Goal: Information Seeking & Learning: Learn about a topic

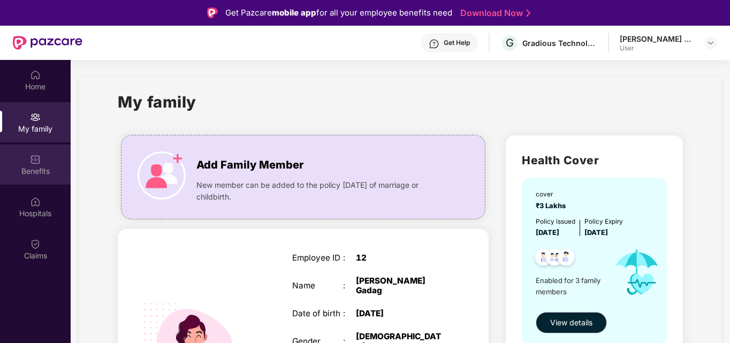
click at [37, 162] on img at bounding box center [35, 159] width 11 height 11
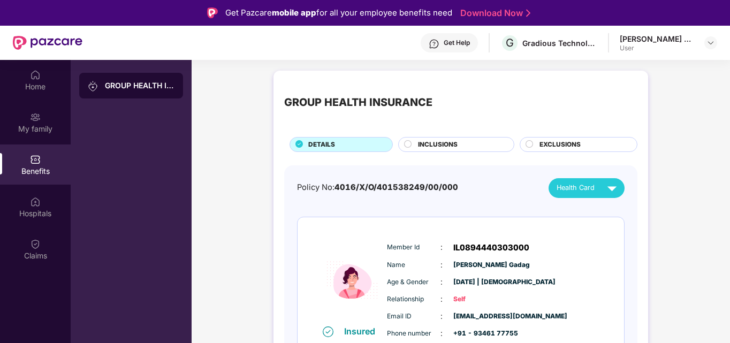
click at [464, 143] on div "INCLUSIONS" at bounding box center [460, 146] width 96 height 12
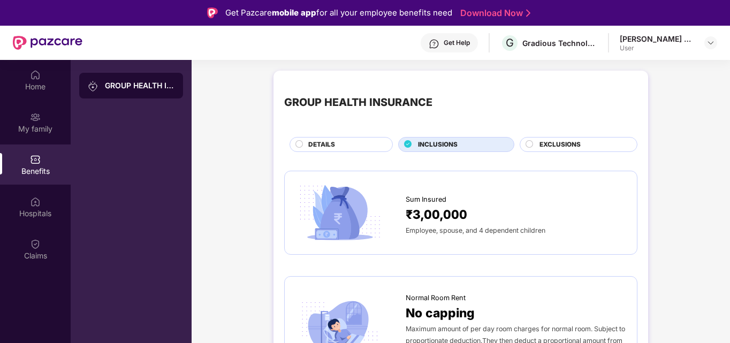
click at [561, 141] on span "EXCLUSIONS" at bounding box center [559, 145] width 41 height 10
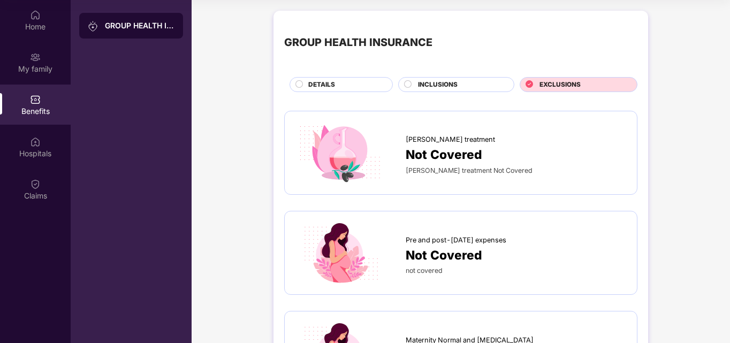
click at [459, 79] on div "INCLUSIONS" at bounding box center [456, 84] width 116 height 15
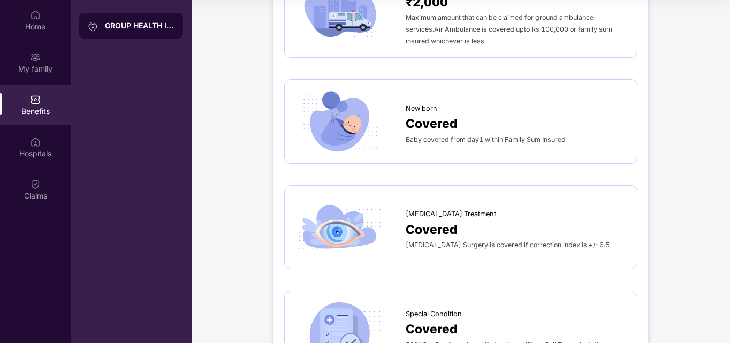
scroll to position [999, 0]
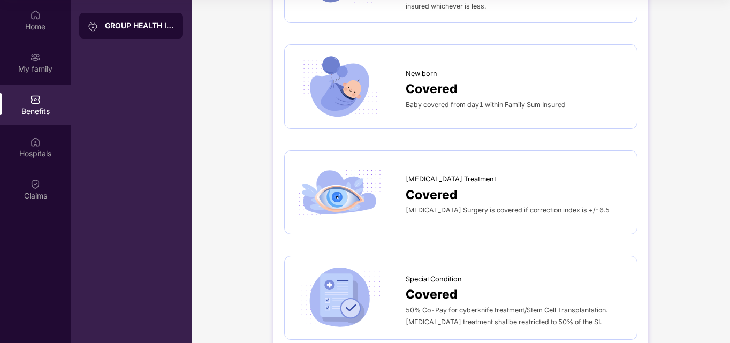
click at [469, 79] on div "Covered" at bounding box center [515, 88] width 220 height 19
click at [441, 98] on div "Baby covered from day1 within Family Sum Insured" at bounding box center [515, 104] width 220 height 12
click at [352, 92] on img at bounding box center [339, 87] width 89 height 62
click at [421, 68] on span "New born" at bounding box center [421, 73] width 32 height 11
click at [338, 85] on img at bounding box center [339, 87] width 89 height 62
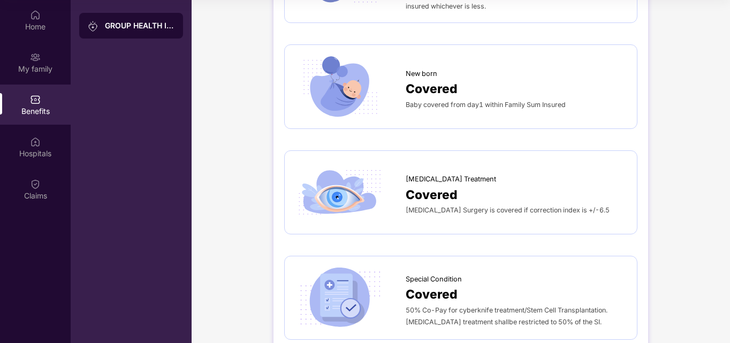
click at [338, 85] on img at bounding box center [339, 87] width 89 height 62
click at [445, 101] on span "Baby covered from day1 within Family Sum Insured" at bounding box center [485, 105] width 160 height 8
click at [453, 79] on span "Covered" at bounding box center [431, 88] width 52 height 19
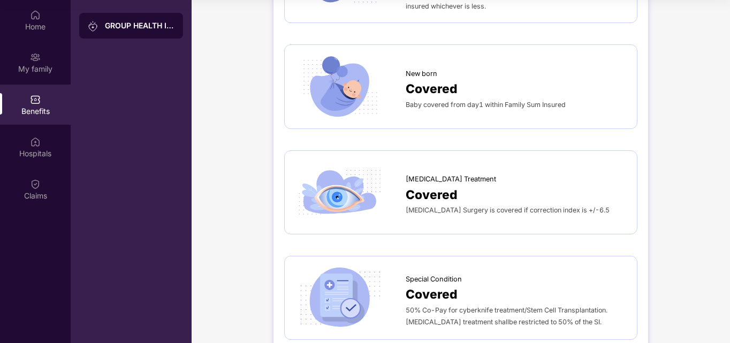
click at [477, 63] on div "New born" at bounding box center [515, 71] width 220 height 16
click at [395, 76] on div at bounding box center [350, 87] width 110 height 62
click at [310, 87] on img at bounding box center [339, 87] width 89 height 62
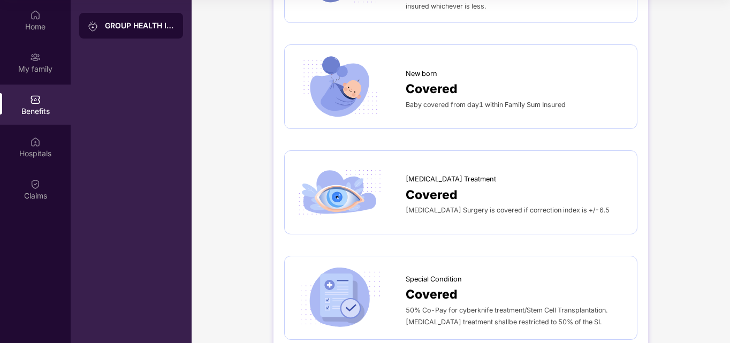
click at [310, 87] on img at bounding box center [339, 87] width 89 height 62
click at [334, 81] on img at bounding box center [339, 87] width 89 height 62
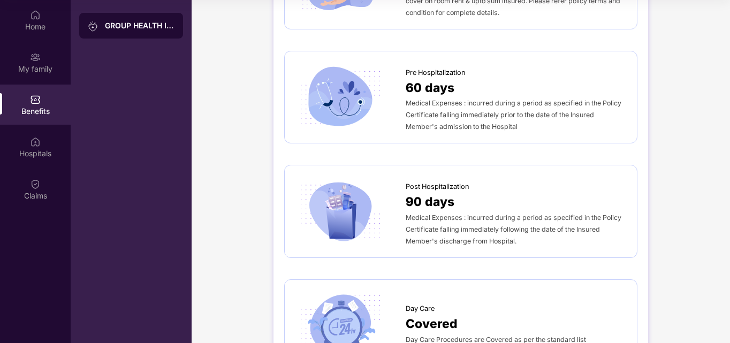
scroll to position [0, 0]
